Goal: Task Accomplishment & Management: Use online tool/utility

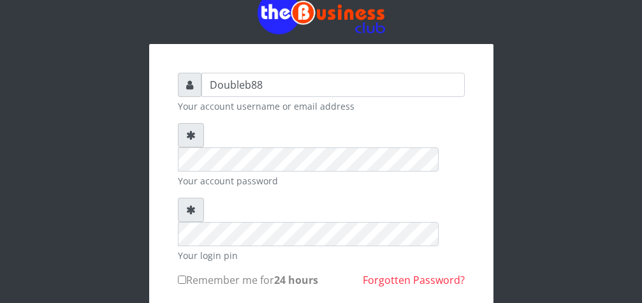
scroll to position [65, 0]
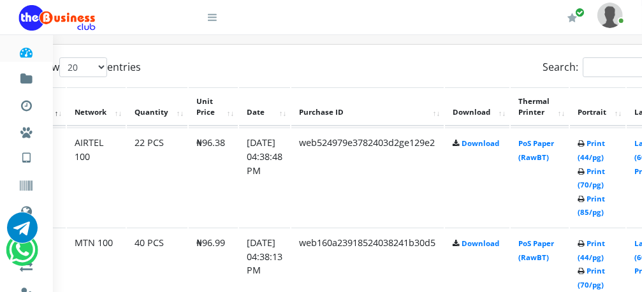
scroll to position [661, 61]
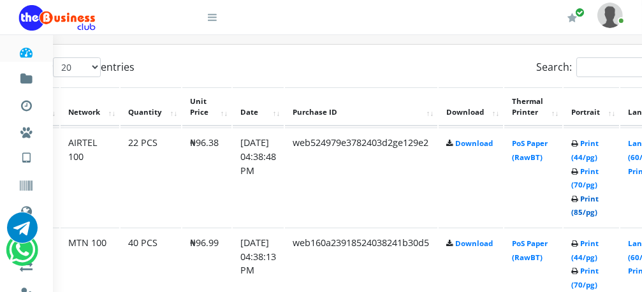
click at [599, 201] on link "Print (85/pg)" at bounding box center [584, 206] width 27 height 24
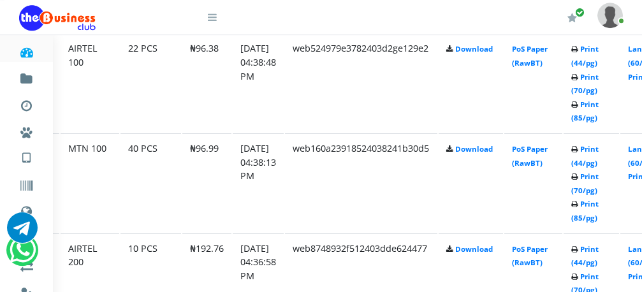
scroll to position [759, 61]
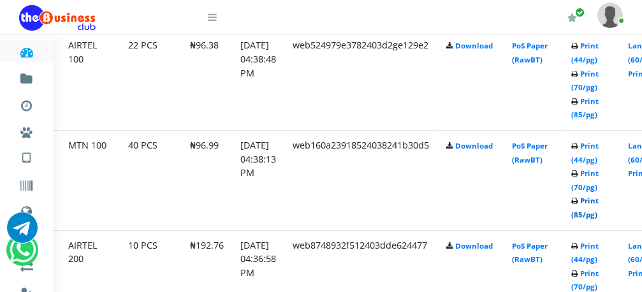
click at [599, 203] on link "Print (85/pg)" at bounding box center [584, 208] width 27 height 24
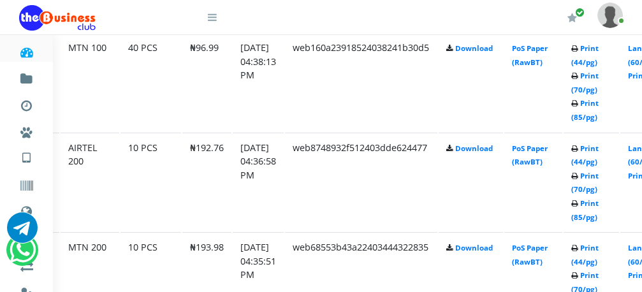
scroll to position [889, 61]
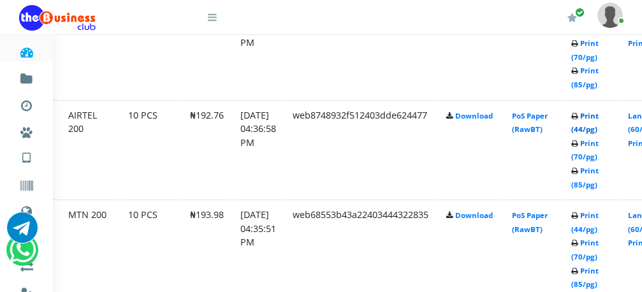
click at [599, 115] on link "Print (44/pg)" at bounding box center [584, 123] width 27 height 24
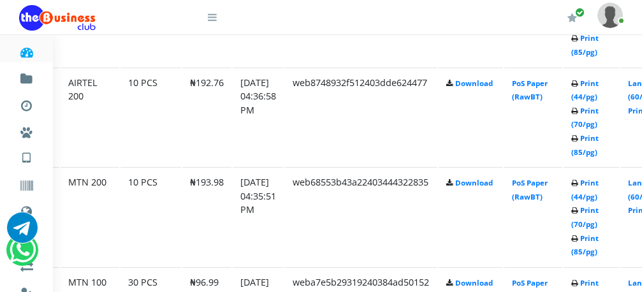
scroll to position [954, 61]
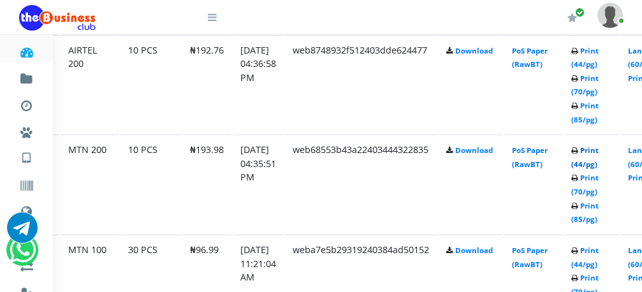
click at [599, 149] on link "Print (44/pg)" at bounding box center [584, 157] width 27 height 24
